Goal: Information Seeking & Learning: Check status

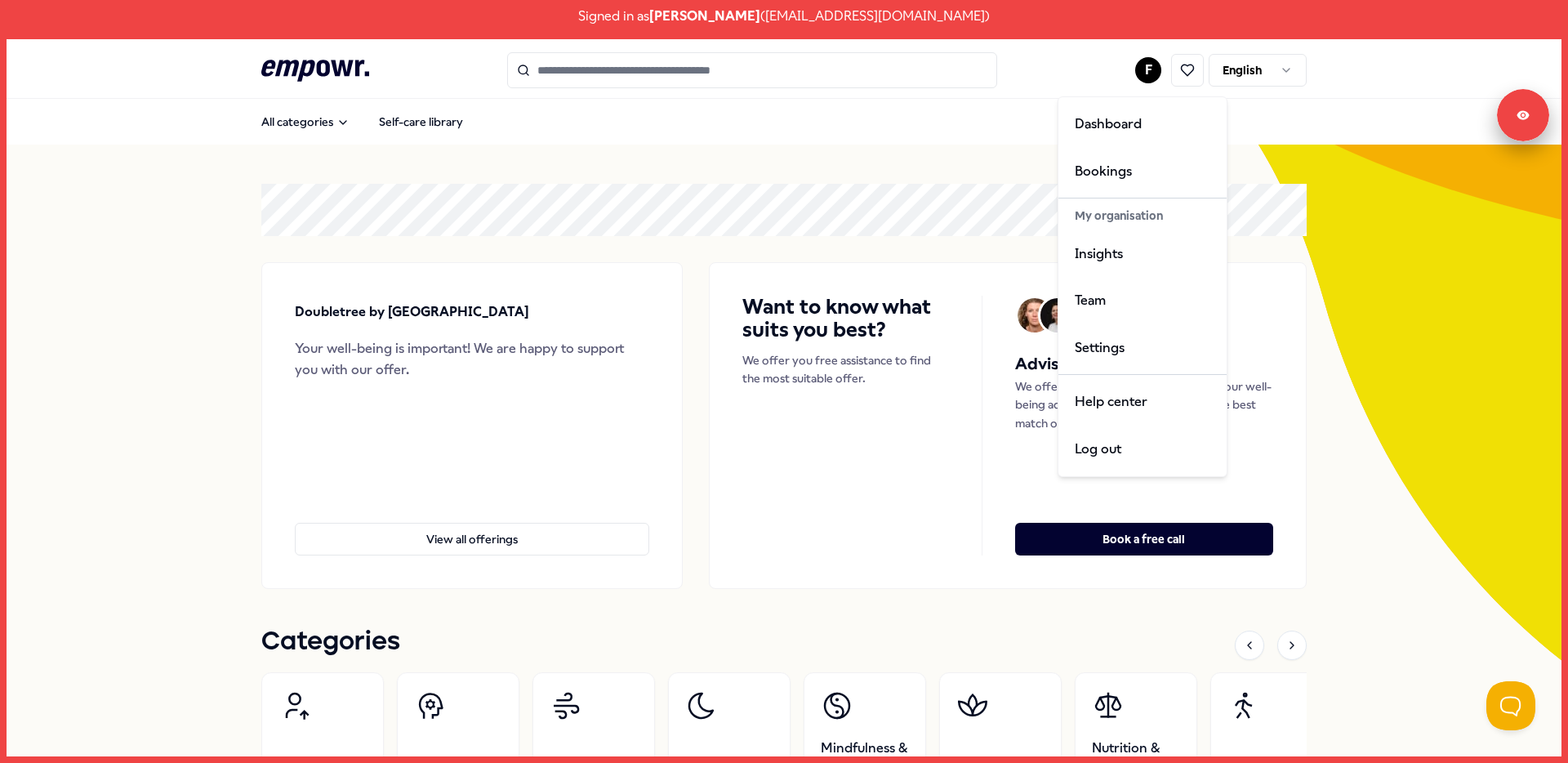
click at [1143, 78] on html "Signed in as [PERSON_NAME] ( [EMAIL_ADDRESS][DOMAIN_NAME] ) .empowr-logo_svg__c…" at bounding box center [784, 381] width 1568 height 763
click at [1115, 259] on div "Insights" at bounding box center [1142, 254] width 162 height 48
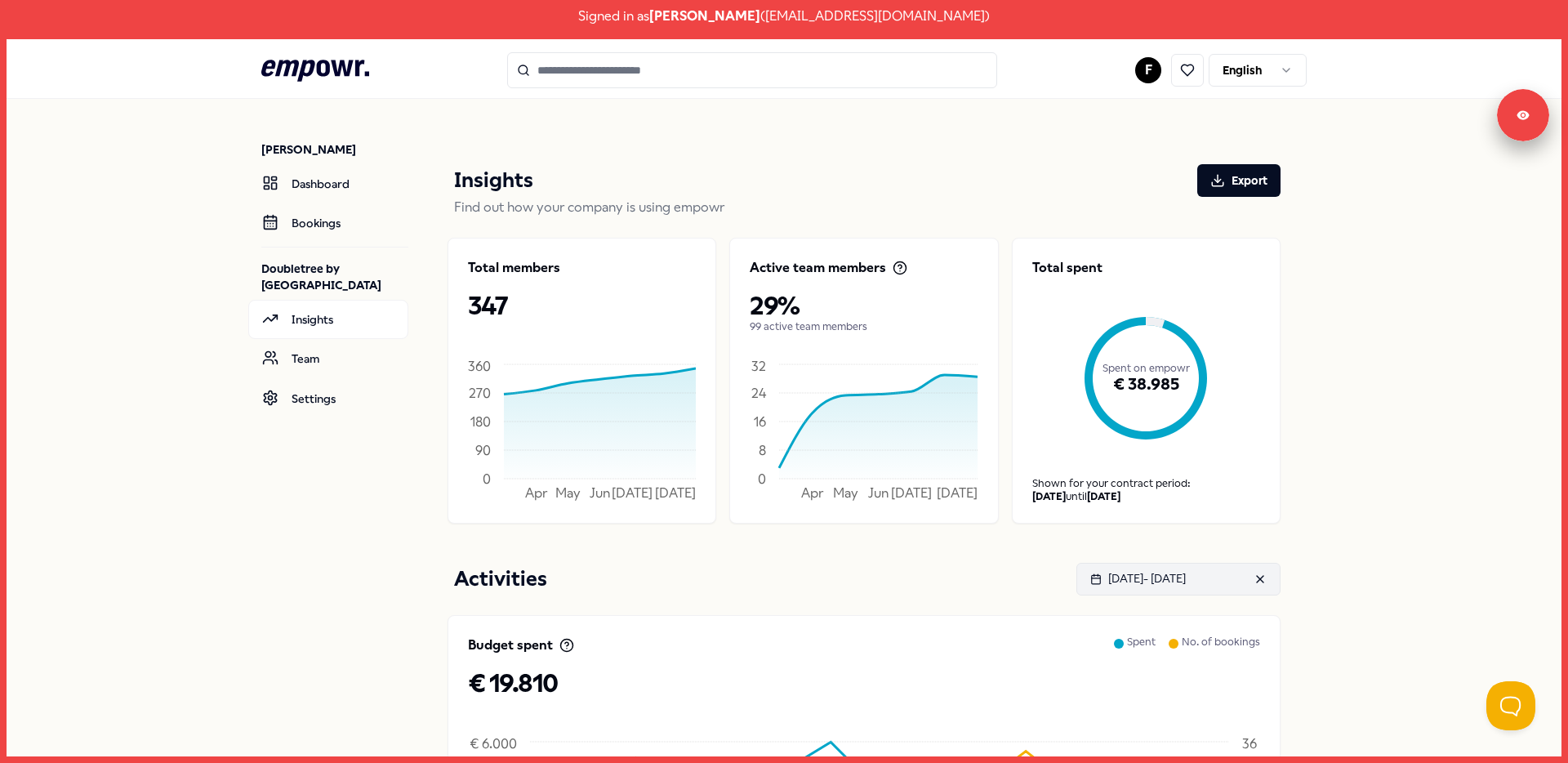
click at [1190, 593] on button "[DATE] - [DATE]" at bounding box center [1179, 579] width 204 height 33
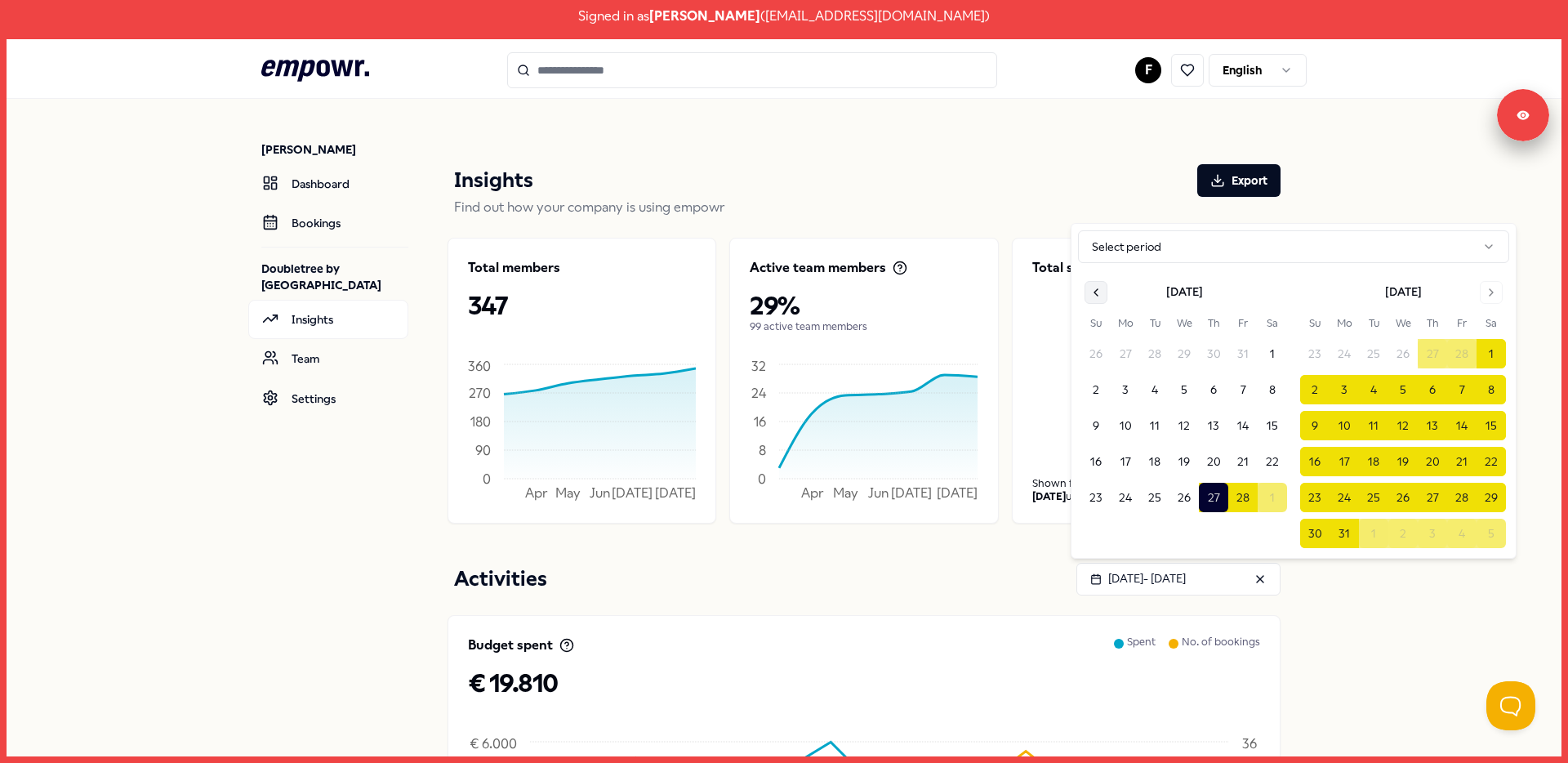
click at [1092, 291] on icon "Go to previous month" at bounding box center [1097, 292] width 13 height 13
click at [1092, 291] on html "Signed in as [PERSON_NAME] ( [EMAIL_ADDRESS][DOMAIN_NAME] ) .empowr-logo_svg__c…" at bounding box center [784, 381] width 1568 height 763
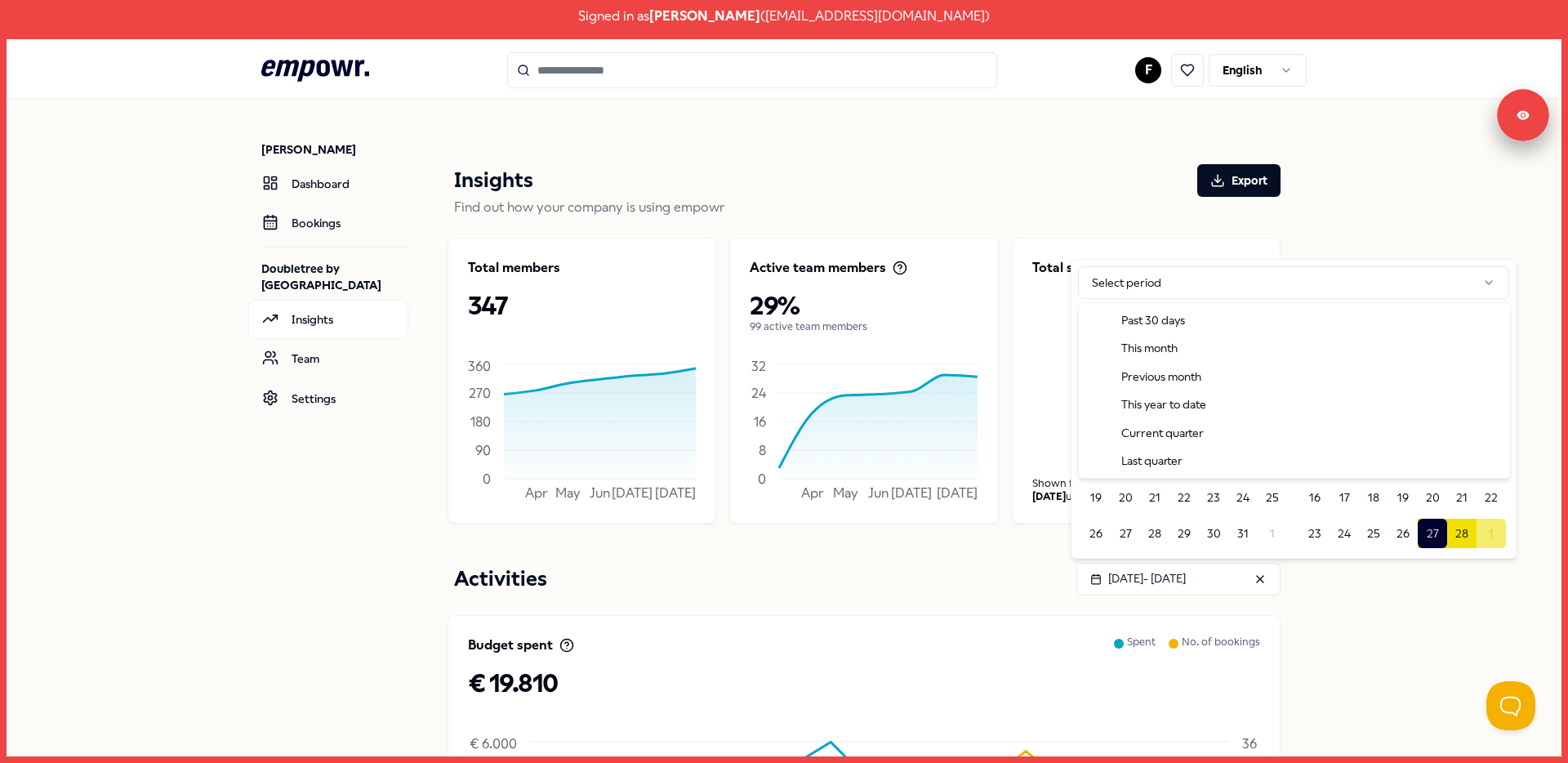
click at [1332, 222] on html "Signed in as [PERSON_NAME] ( [EMAIL_ADDRESS][DOMAIN_NAME] ) .empowr-logo_svg__c…" at bounding box center [784, 381] width 1568 height 763
click at [1101, 325] on icon "Go to previous month" at bounding box center [1097, 328] width 13 height 13
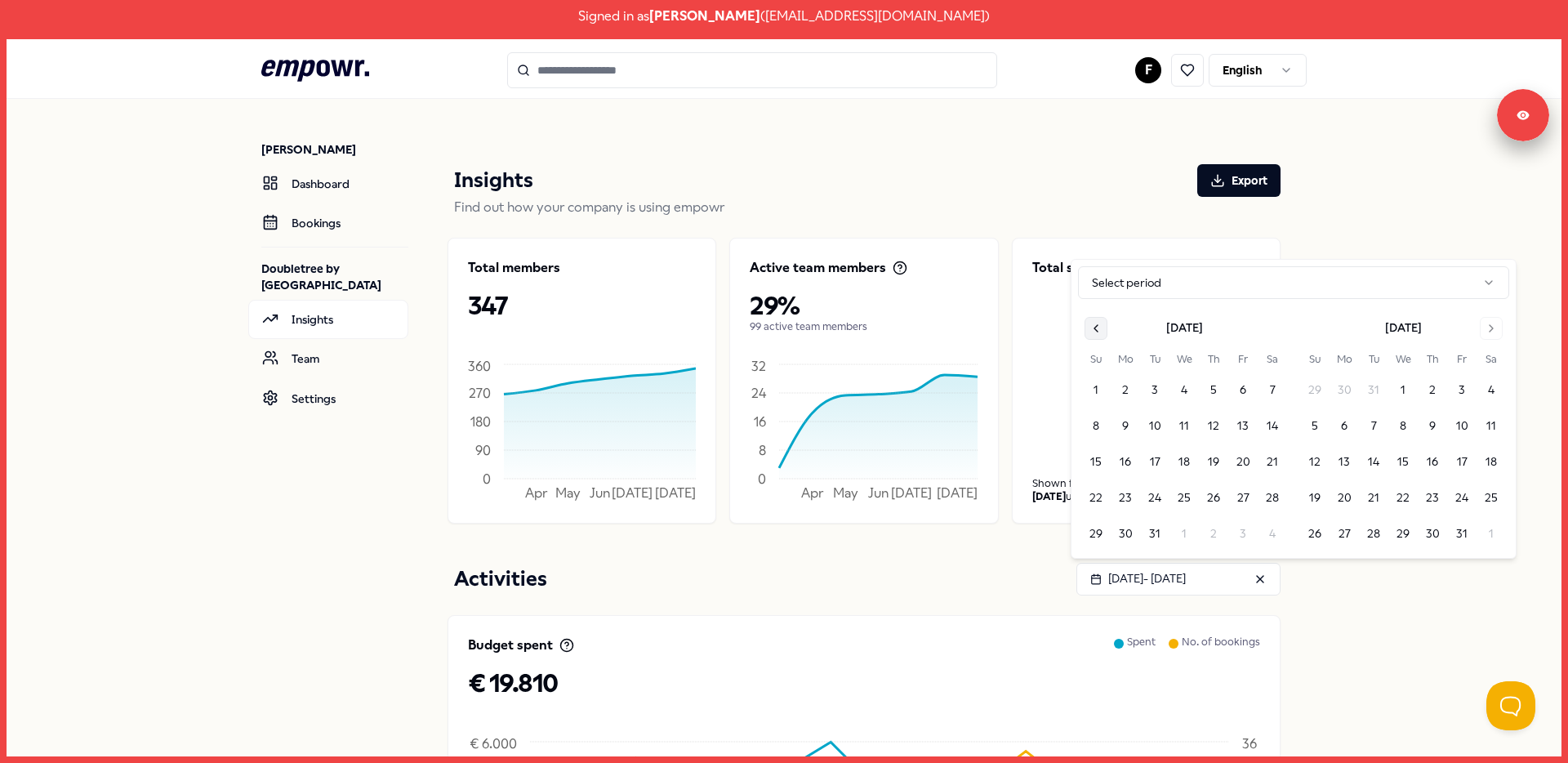
click at [1098, 327] on icon "Go to previous month" at bounding box center [1097, 328] width 13 height 13
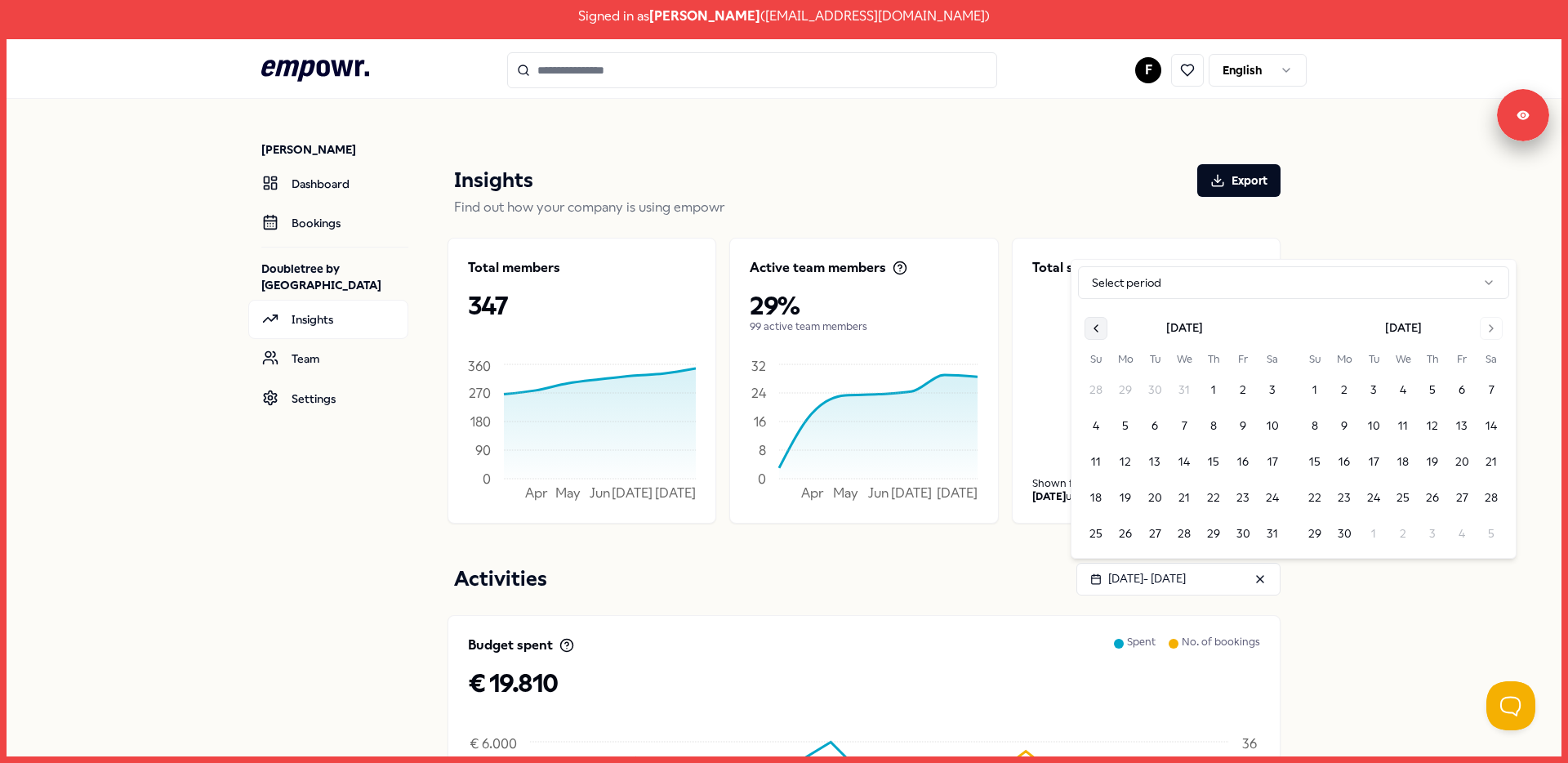
click at [1098, 327] on icon "Go to previous month" at bounding box center [1097, 328] width 13 height 13
click at [1098, 327] on th "Su" at bounding box center [1096, 323] width 29 height 18
click at [1098, 295] on icon "Go to previous month" at bounding box center [1097, 292] width 13 height 13
click at [1098, 295] on icon "Go to previous month" at bounding box center [1097, 292] width 13 height 13
click at [1099, 334] on icon "Go to previous month" at bounding box center [1097, 328] width 13 height 13
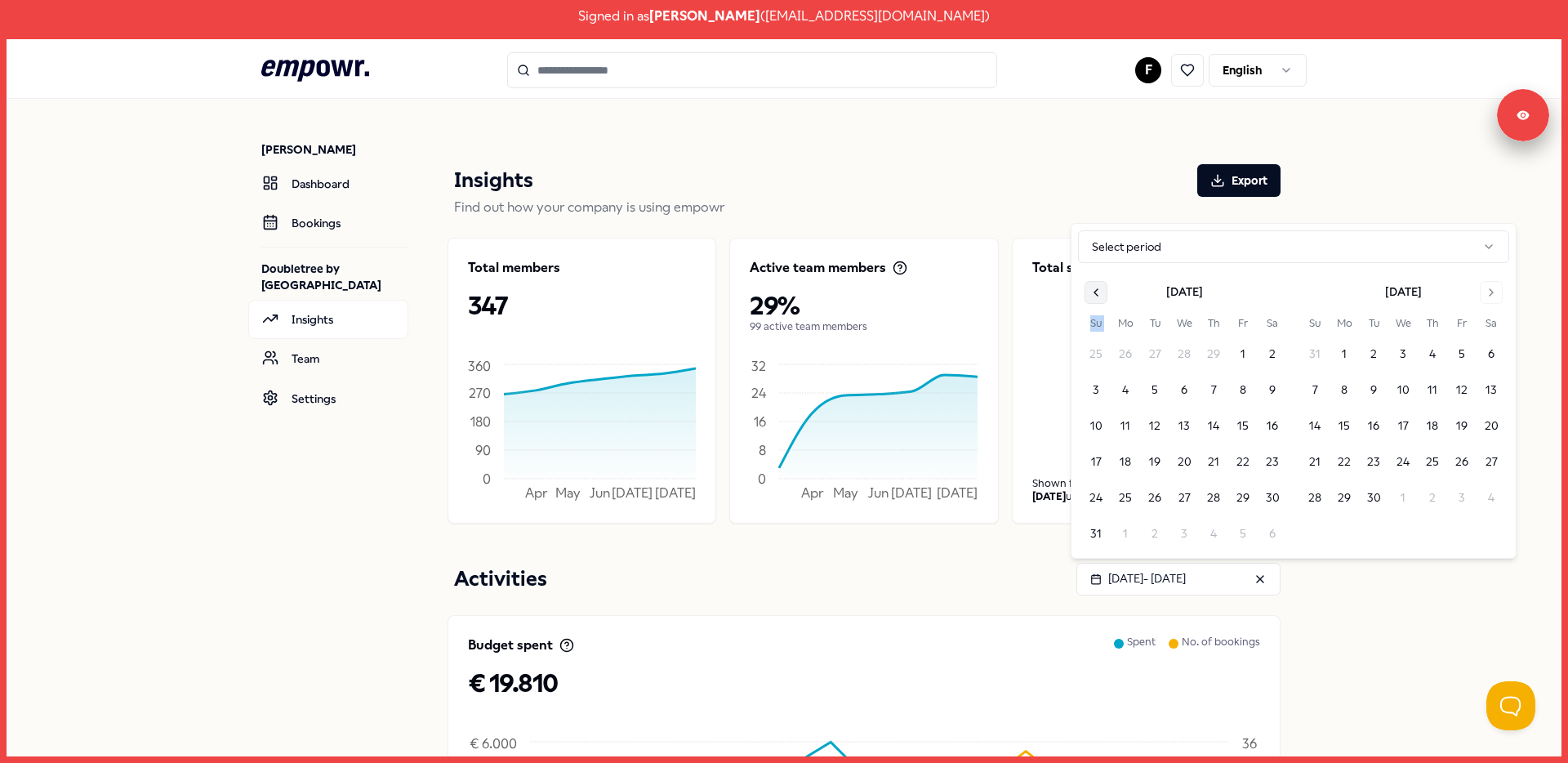
click at [1094, 296] on icon "Go to previous month" at bounding box center [1097, 292] width 13 height 13
click at [1211, 356] on button "1" at bounding box center [1213, 353] width 29 height 29
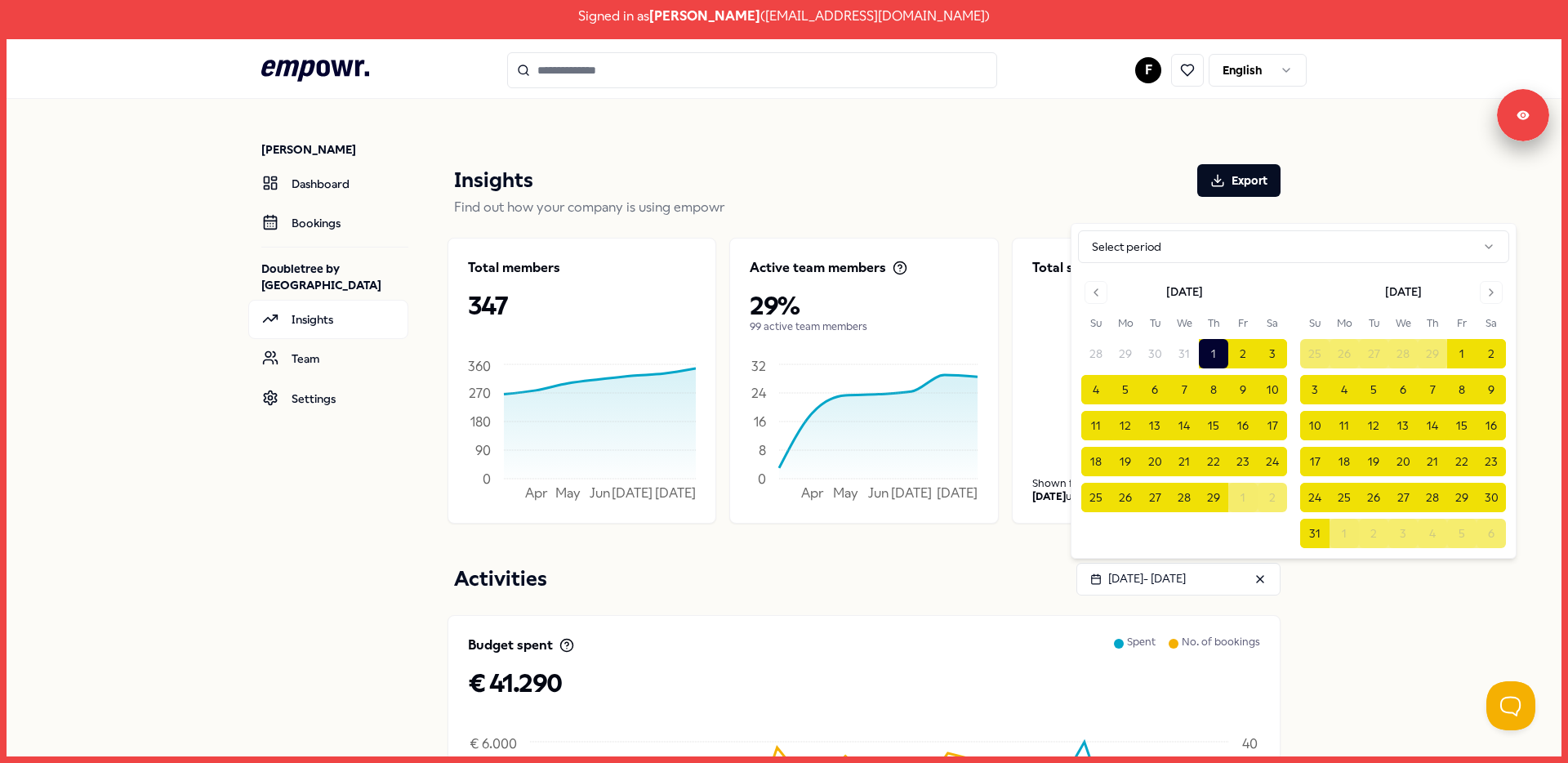
click at [1380, 595] on div "[PERSON_NAME] Dashboard Bookings Doubletree by [GEOGRAPHIC_DATA] Station Insigh…" at bounding box center [784, 682] width 1555 height 1167
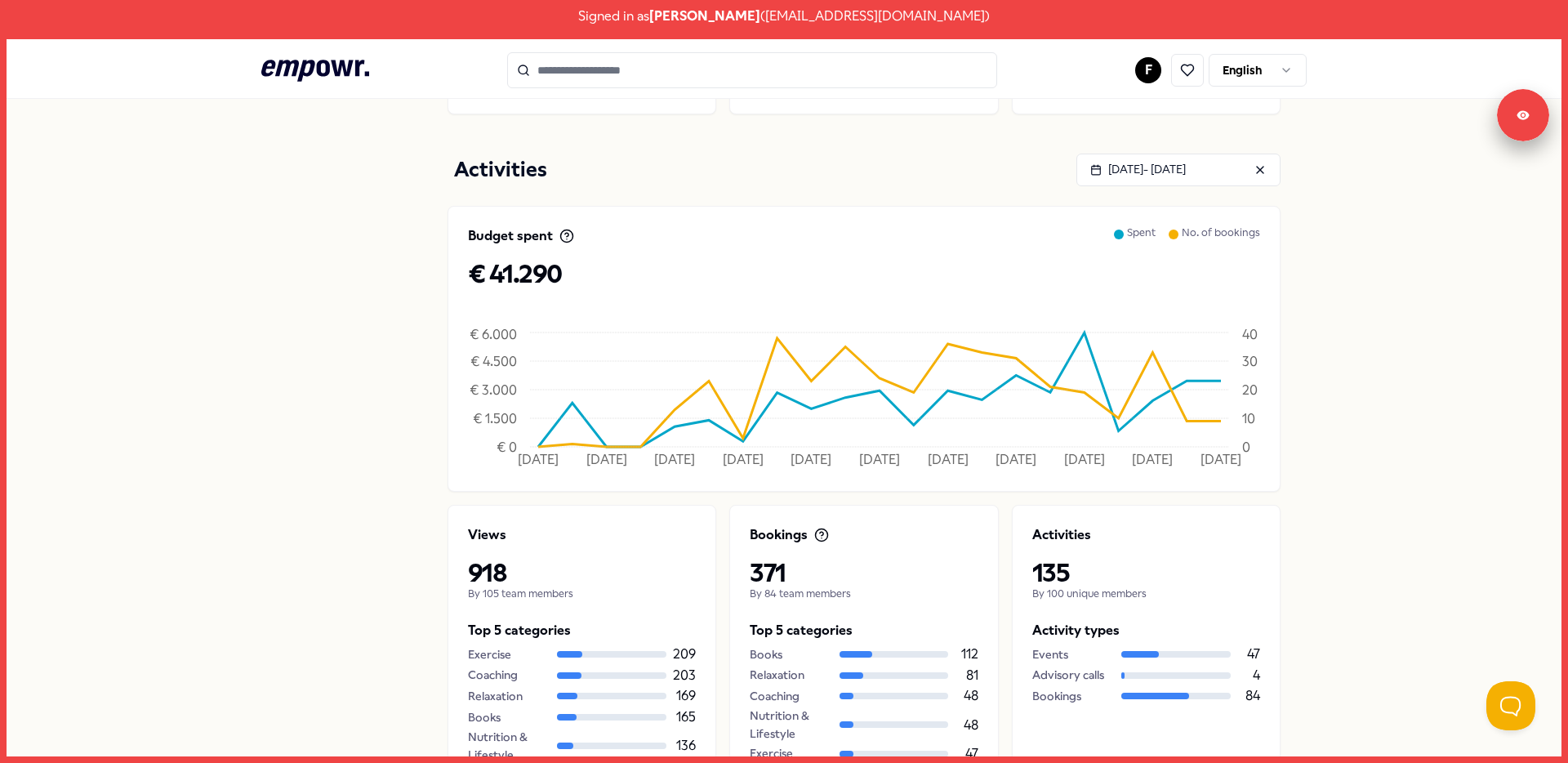
scroll to position [601, 0]
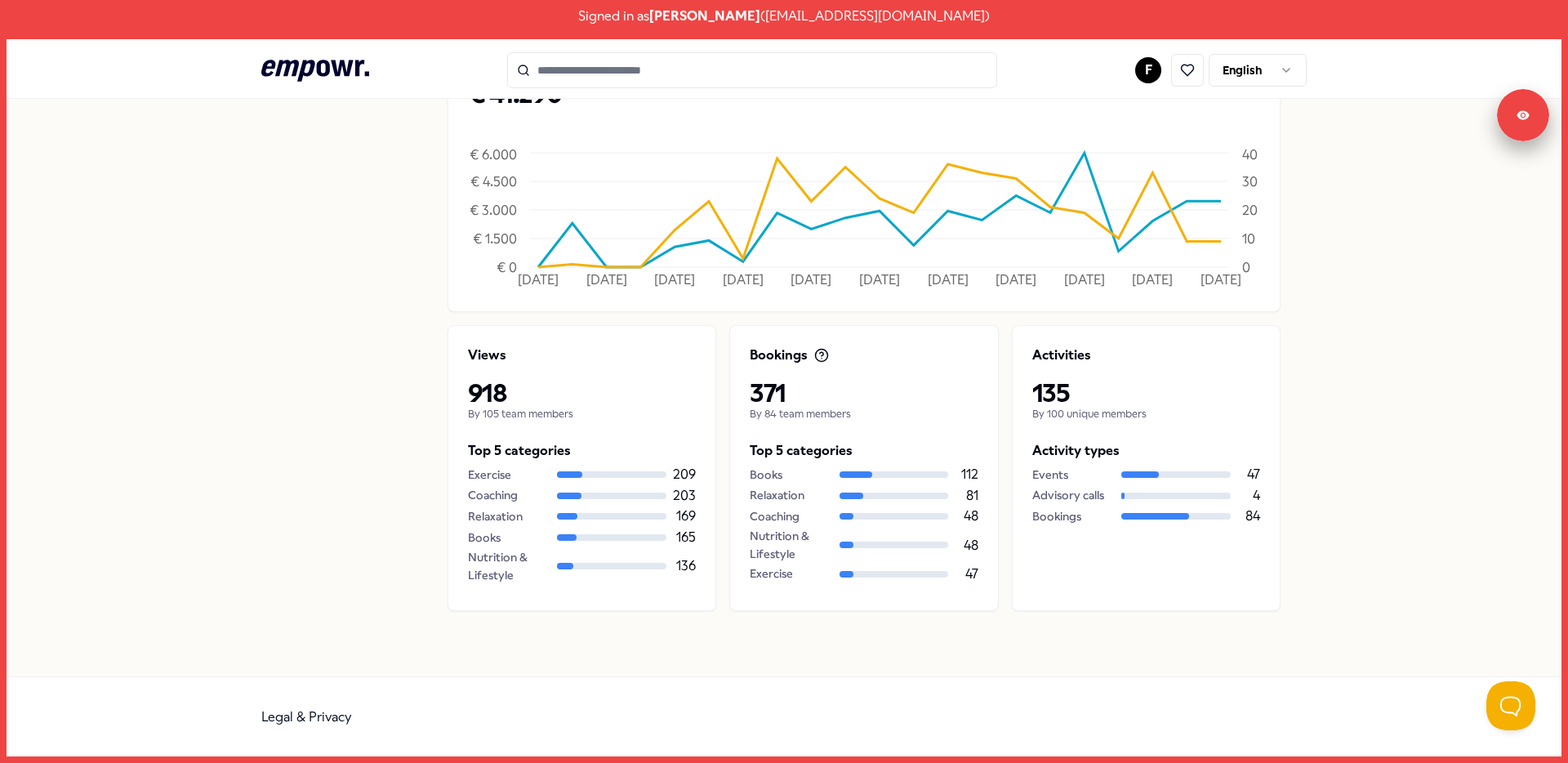
click at [836, 7] on div "Signed in as [PERSON_NAME] ( [EMAIL_ADDRESS][DOMAIN_NAME] )" at bounding box center [784, 16] width 1568 height 33
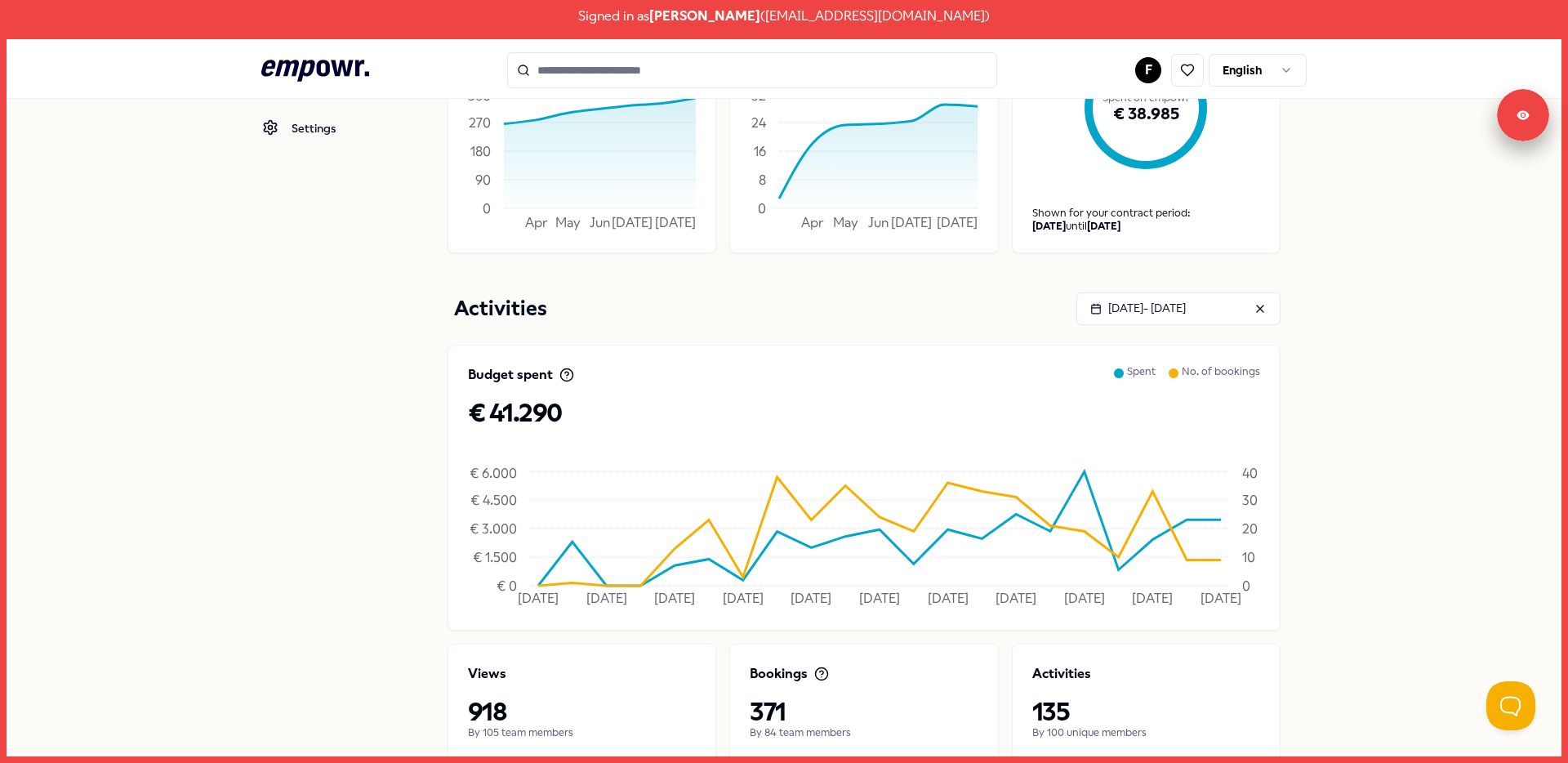
scroll to position [0, 0]
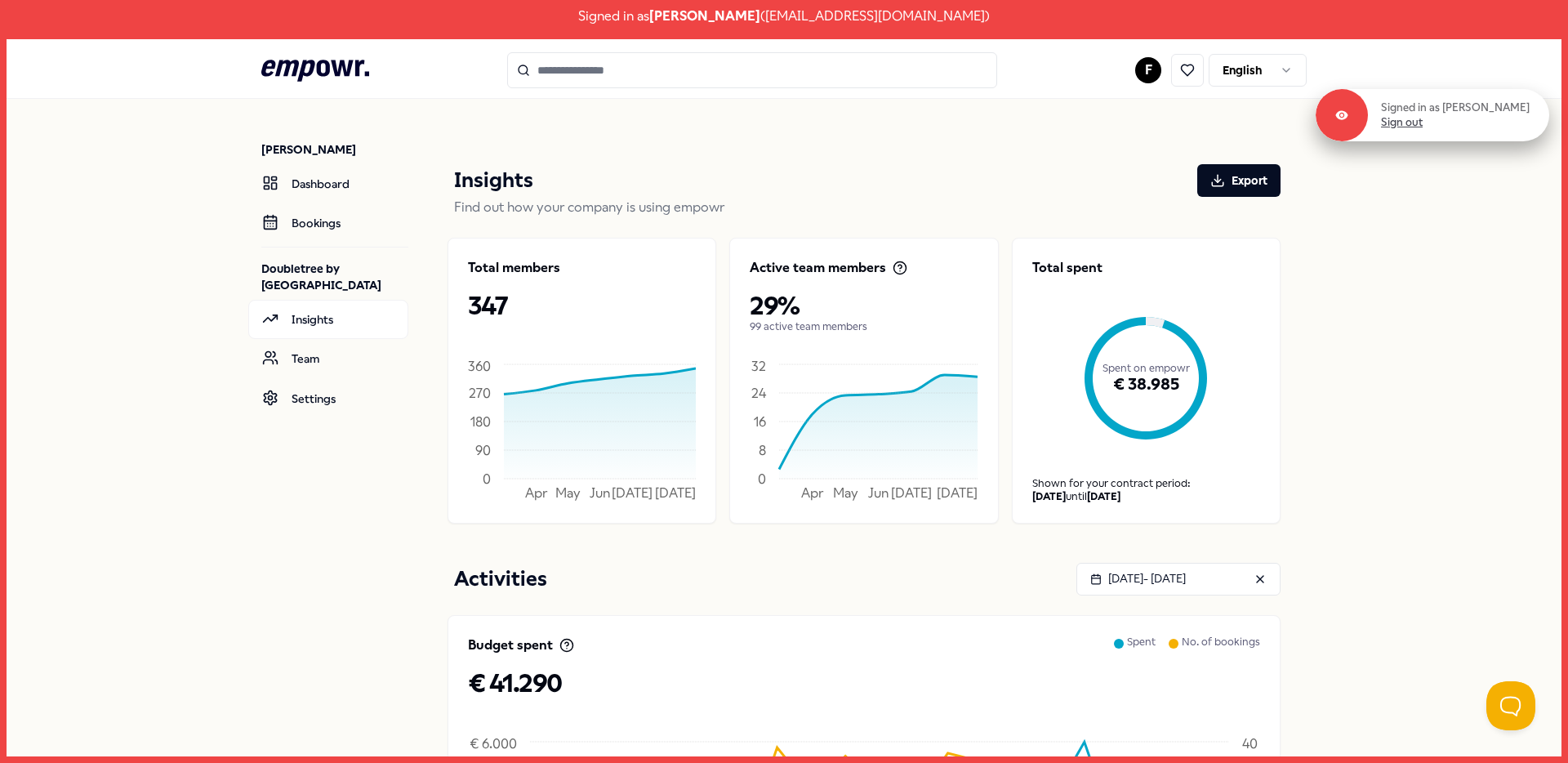
click at [1423, 124] on link "Sign out" at bounding box center [1402, 123] width 42 height 15
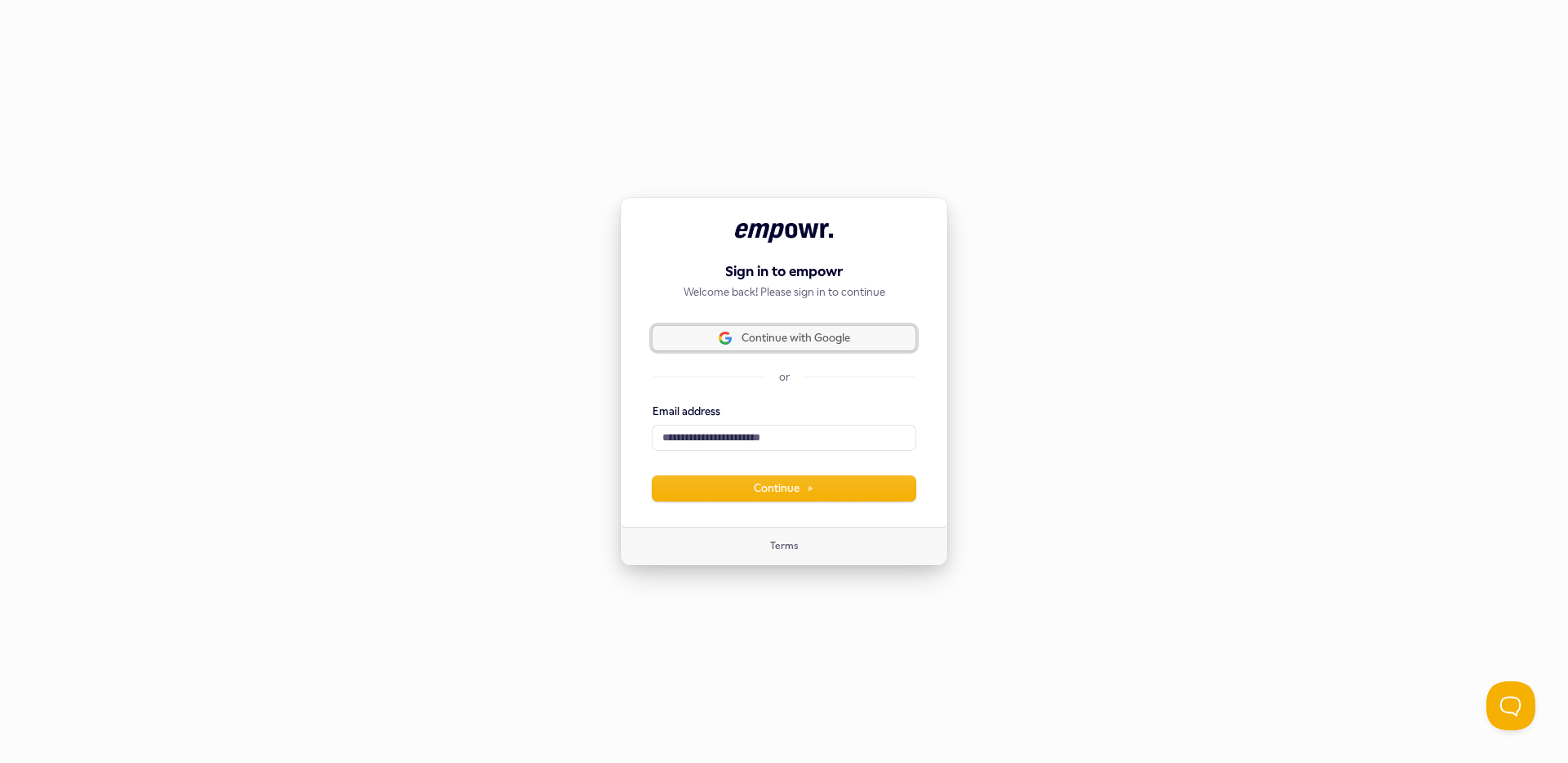
click at [810, 341] on span "Continue with Google" at bounding box center [796, 338] width 109 height 15
